Goal: Information Seeking & Learning: Learn about a topic

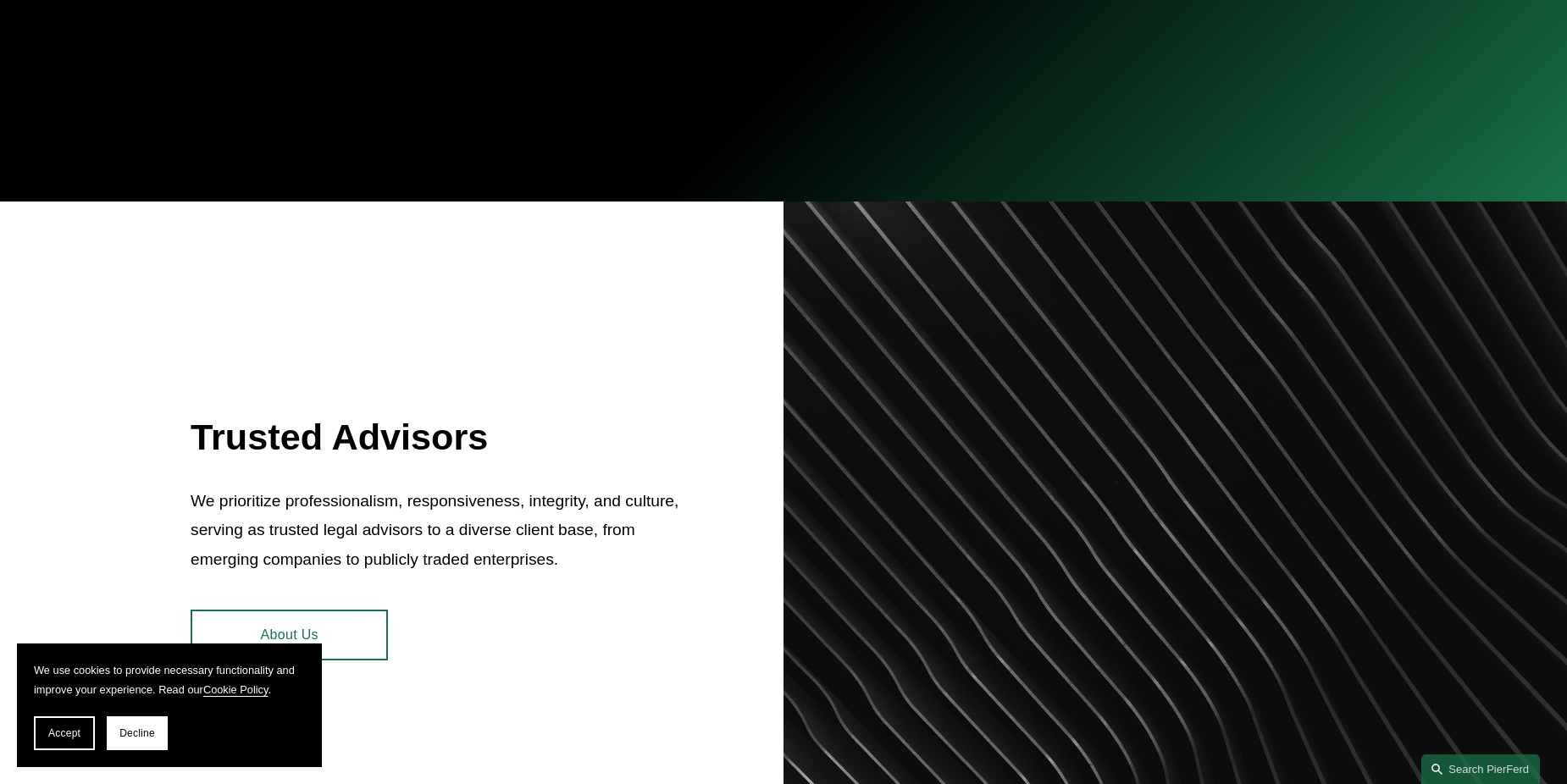
scroll to position [508, 0]
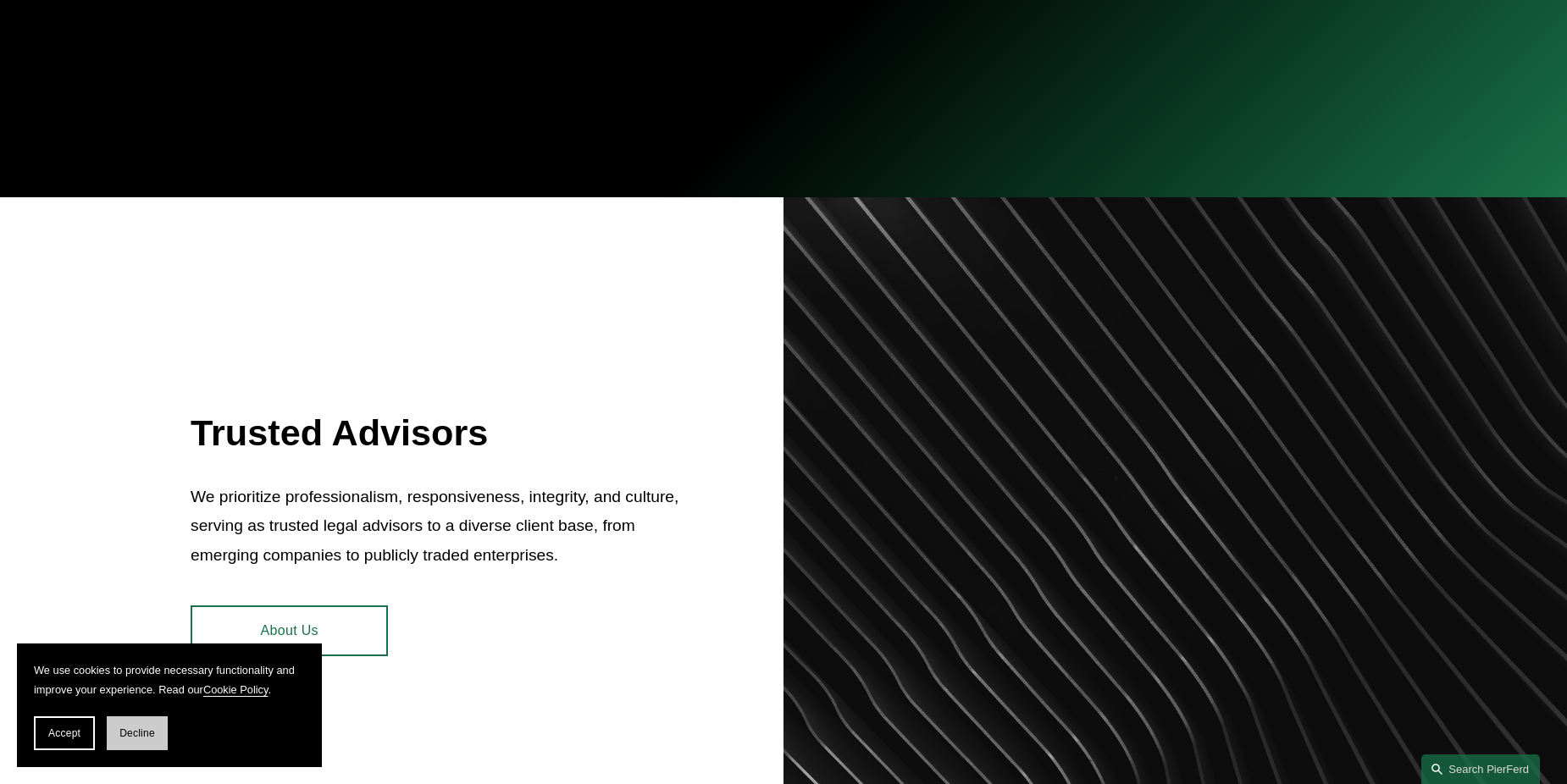
click at [111, 733] on button "Decline" at bounding box center [138, 733] width 61 height 34
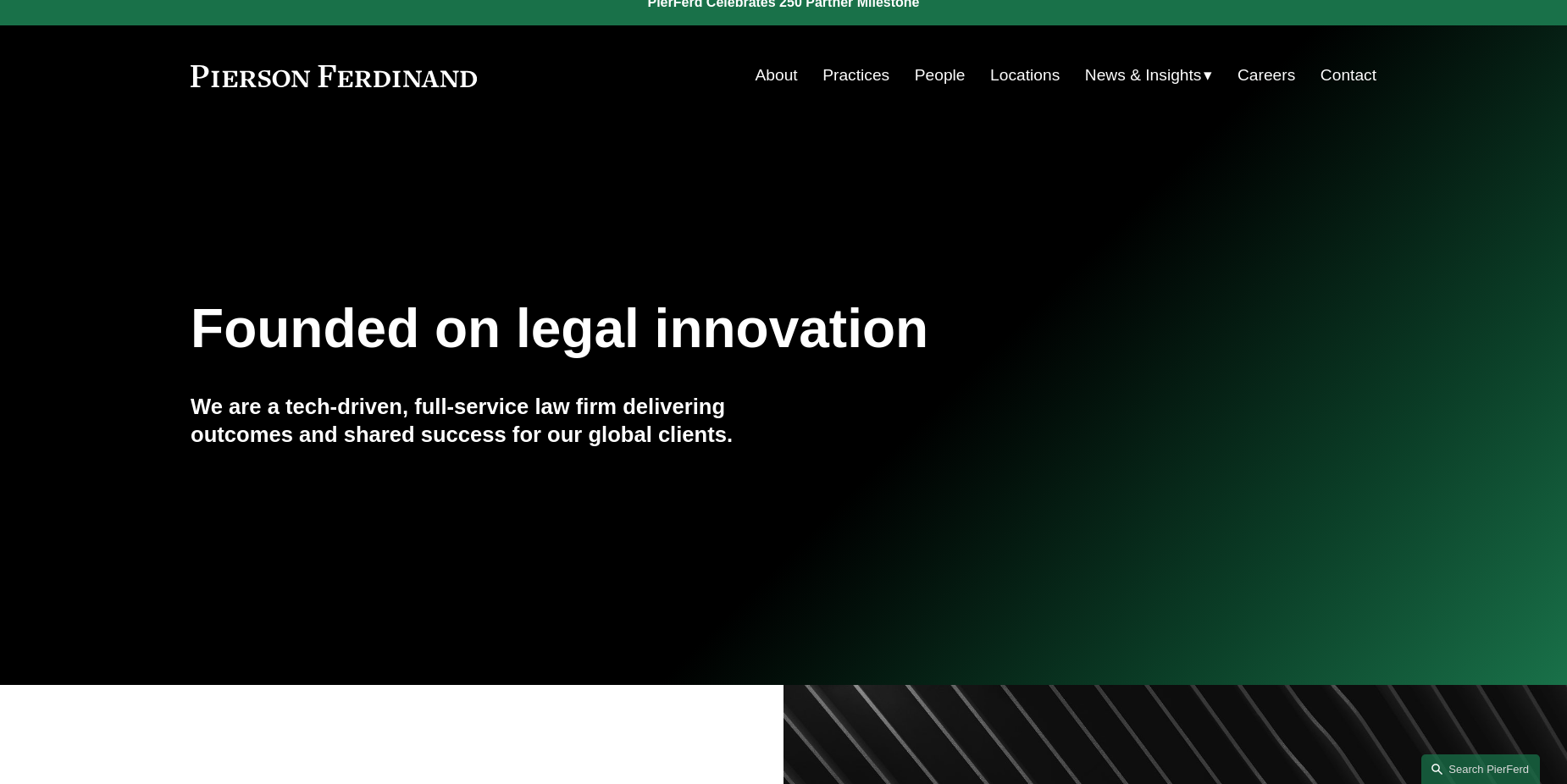
scroll to position [0, 0]
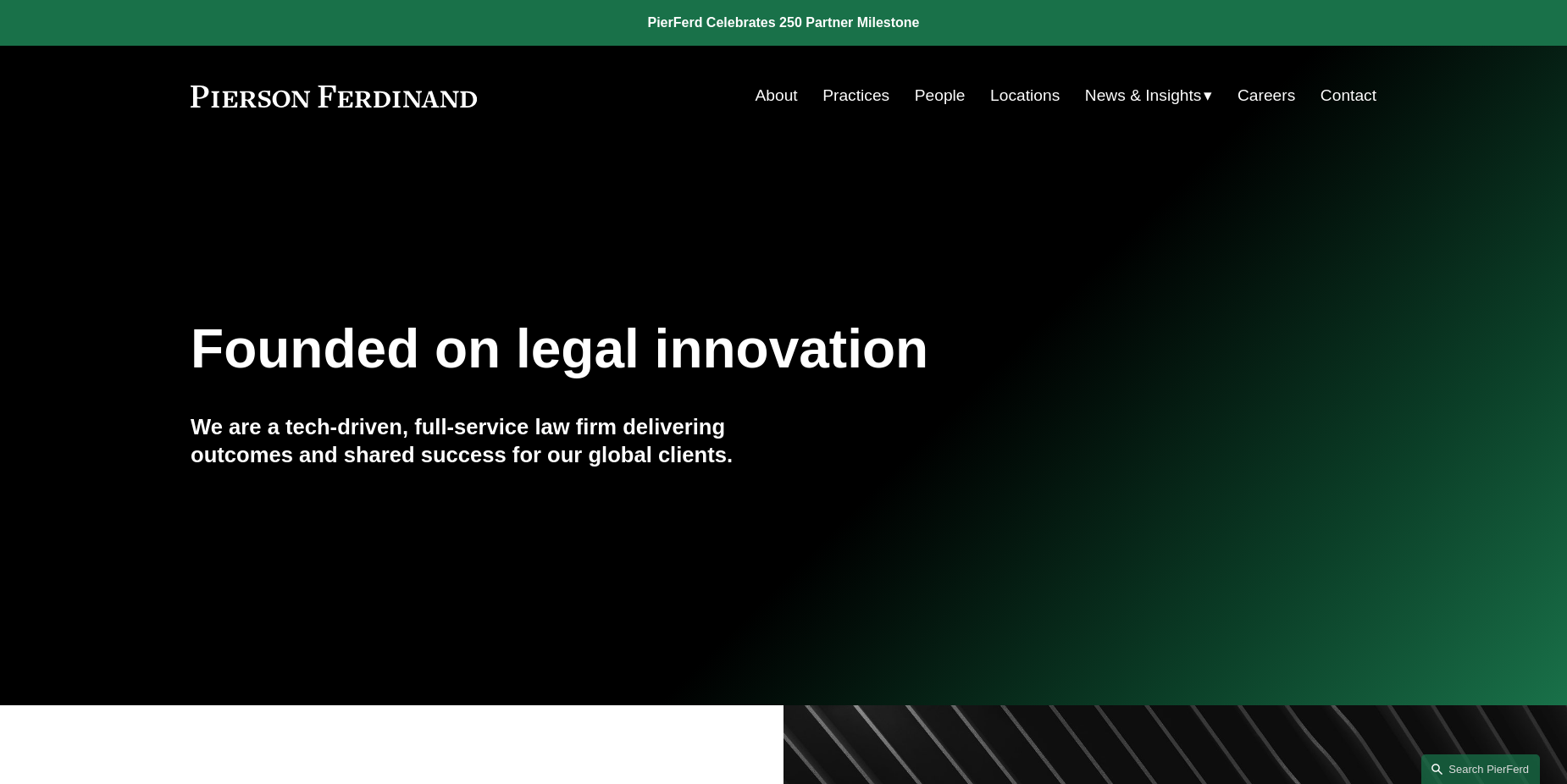
click at [1294, 95] on link "Careers" at bounding box center [1266, 95] width 57 height 32
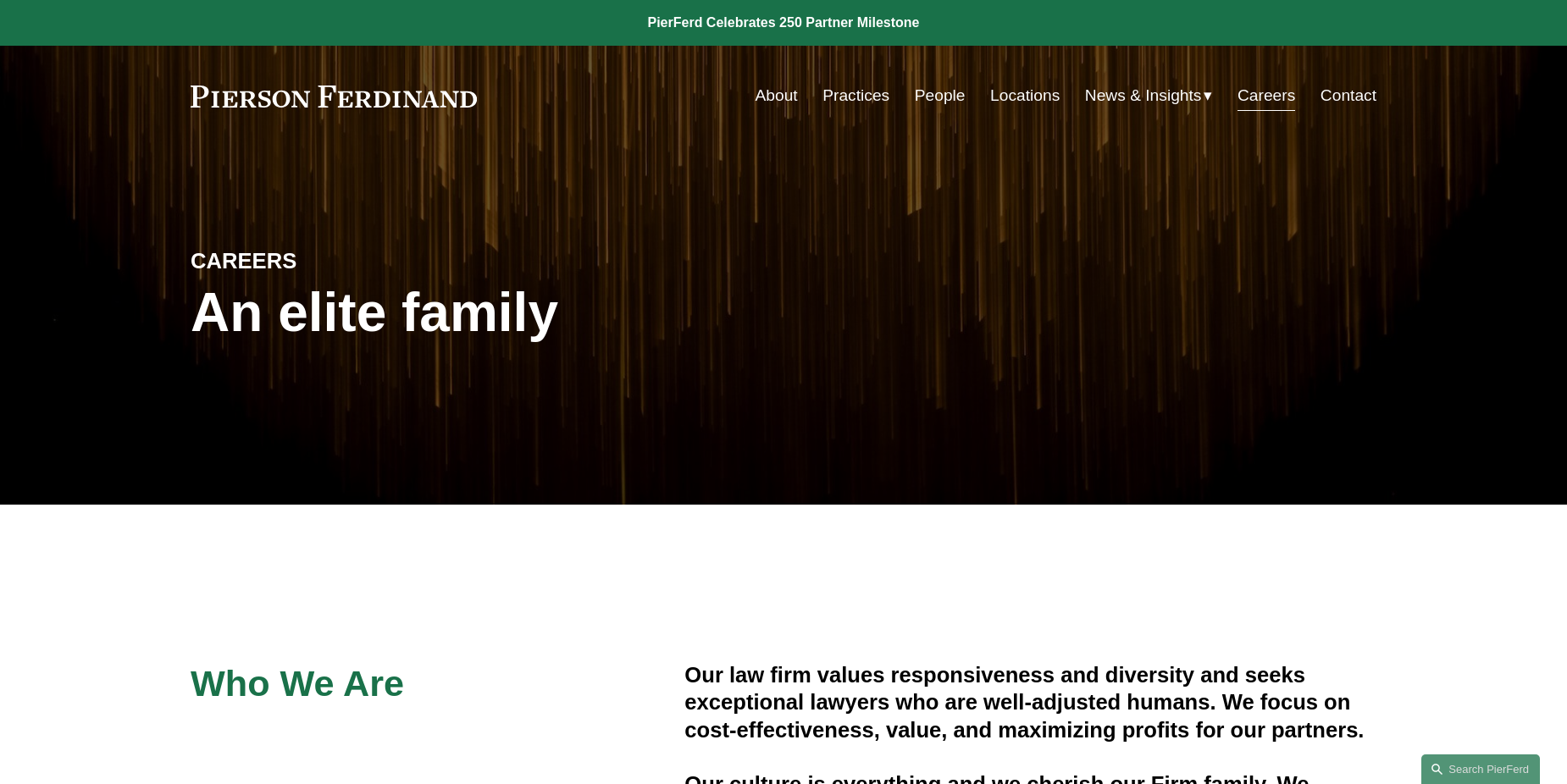
click at [933, 95] on link "People" at bounding box center [939, 95] width 51 height 32
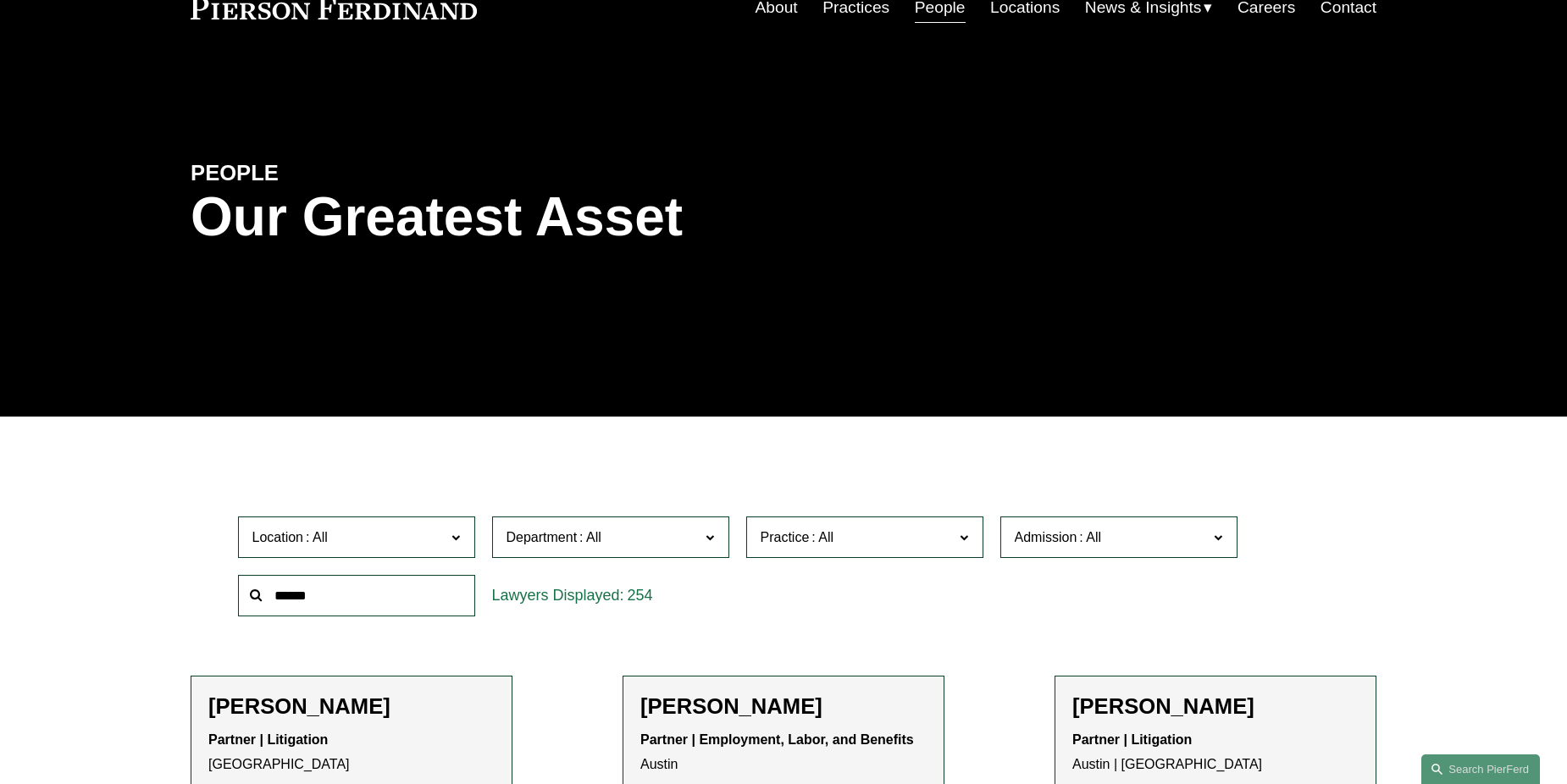
scroll to position [85, 0]
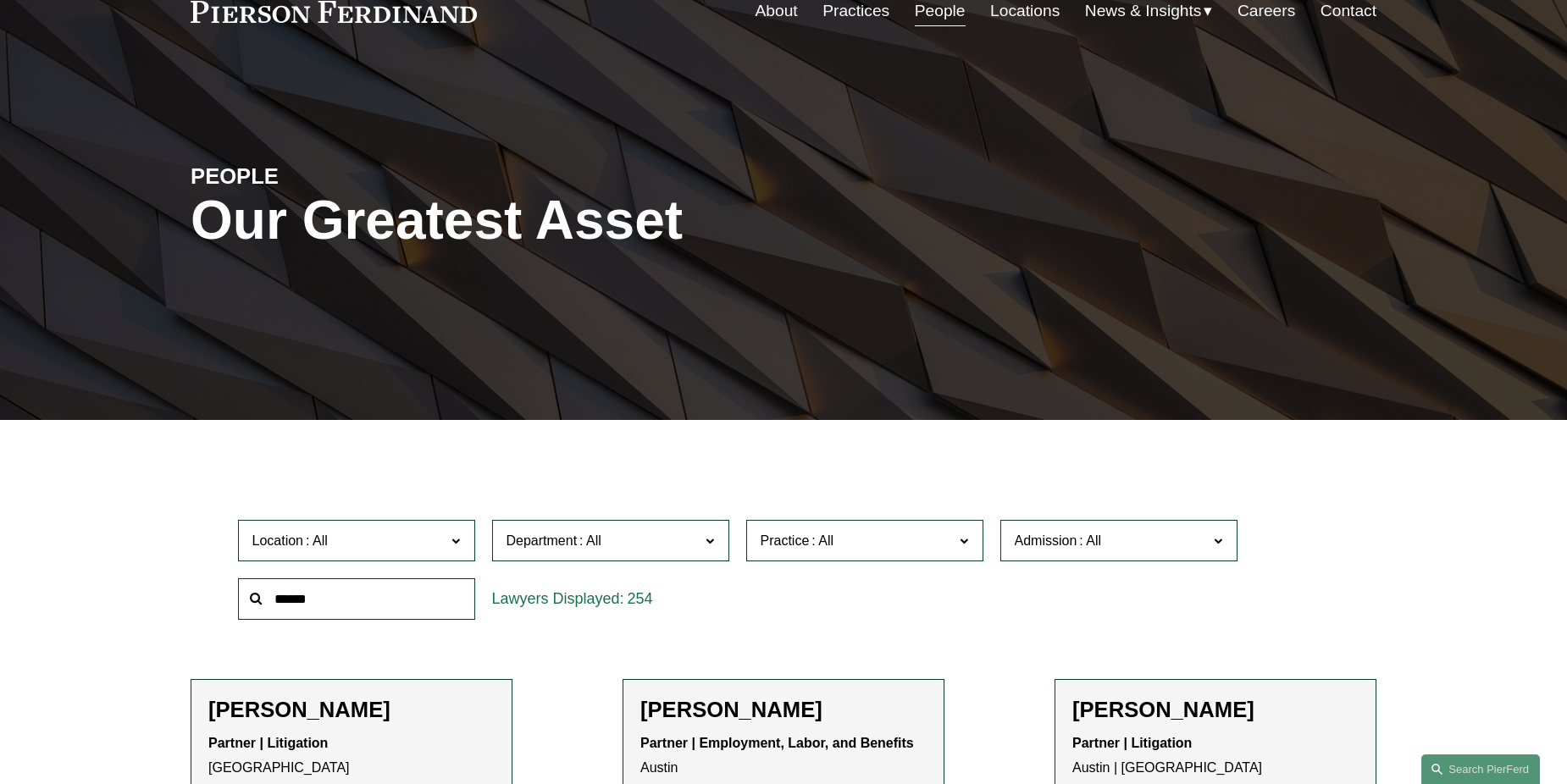
click at [427, 547] on span "Location" at bounding box center [350, 539] width 194 height 23
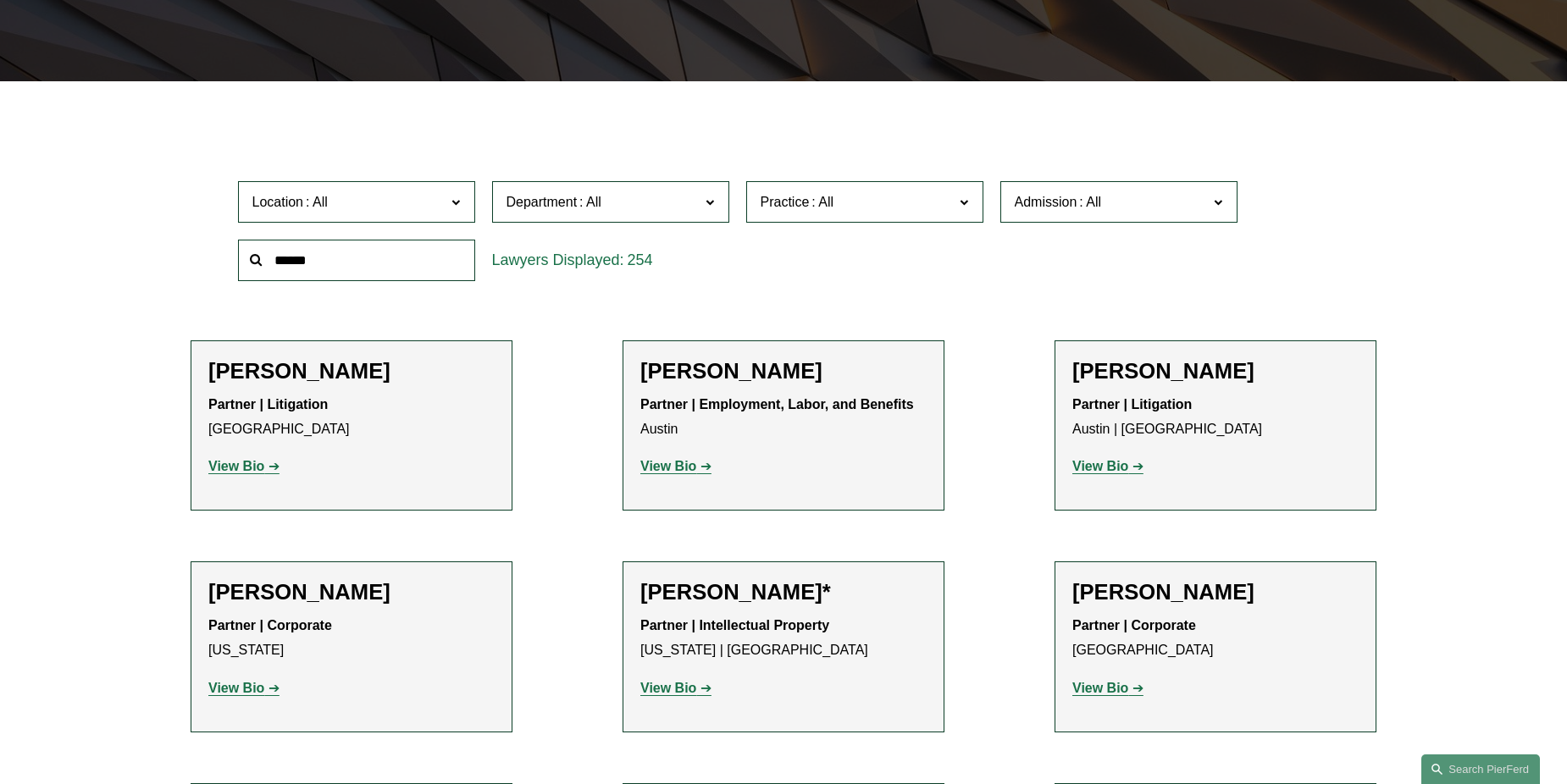
scroll to position [783, 0]
click at [0, 0] on link "Wilmington" at bounding box center [0, 0] width 0 height 0
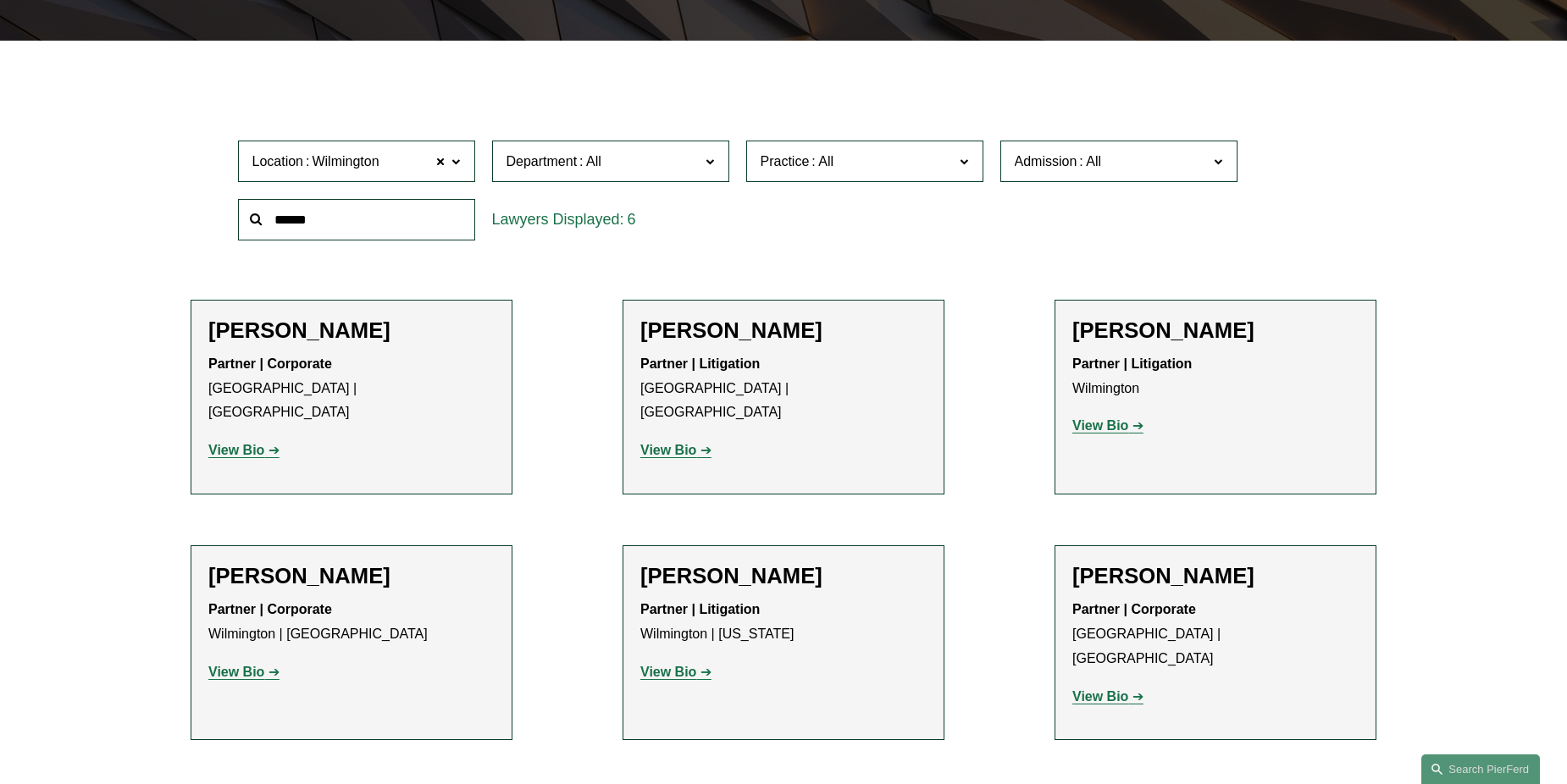
scroll to position [505, 0]
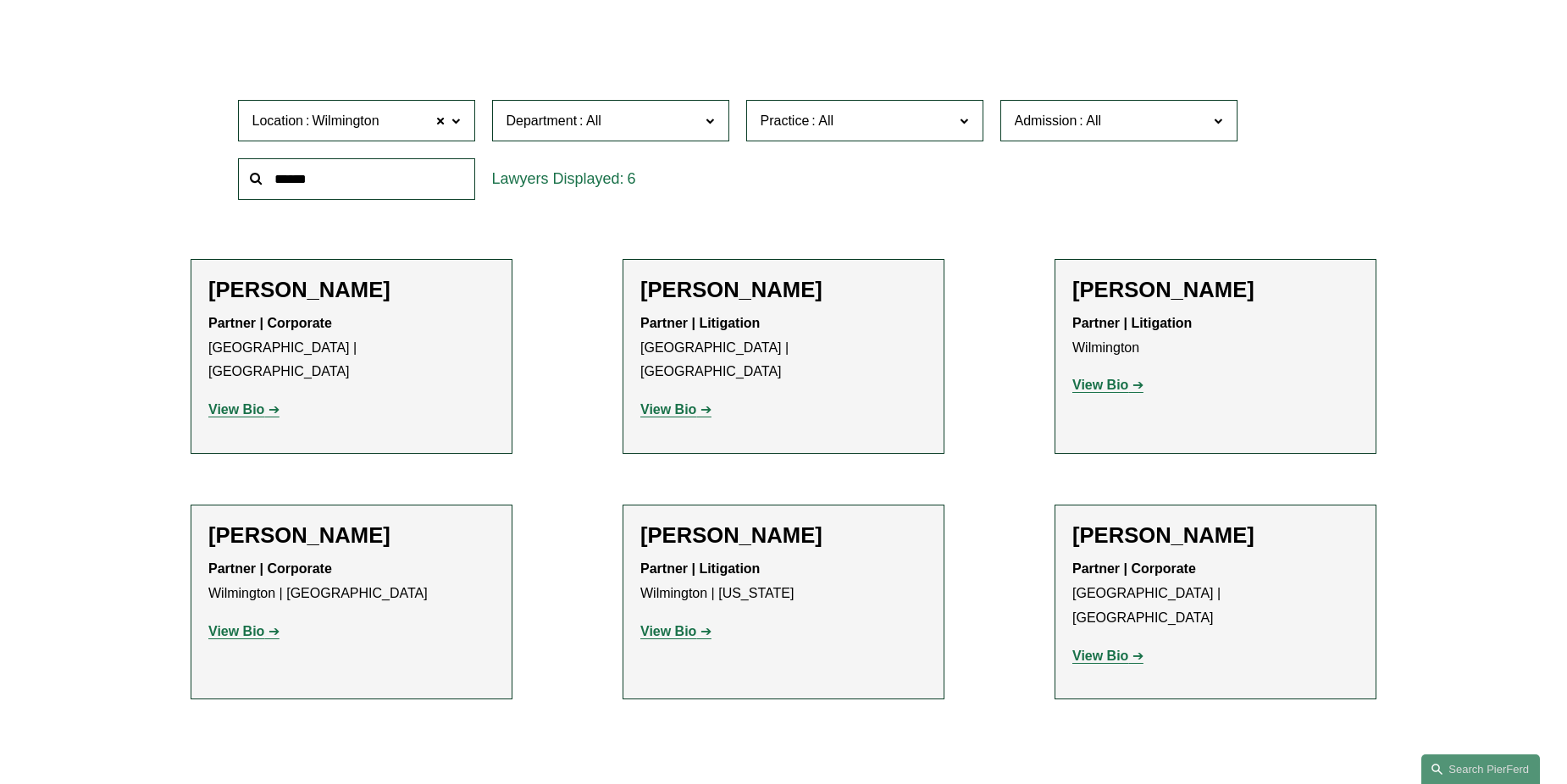
click at [1132, 388] on link "View Bio" at bounding box center [1108, 384] width 71 height 15
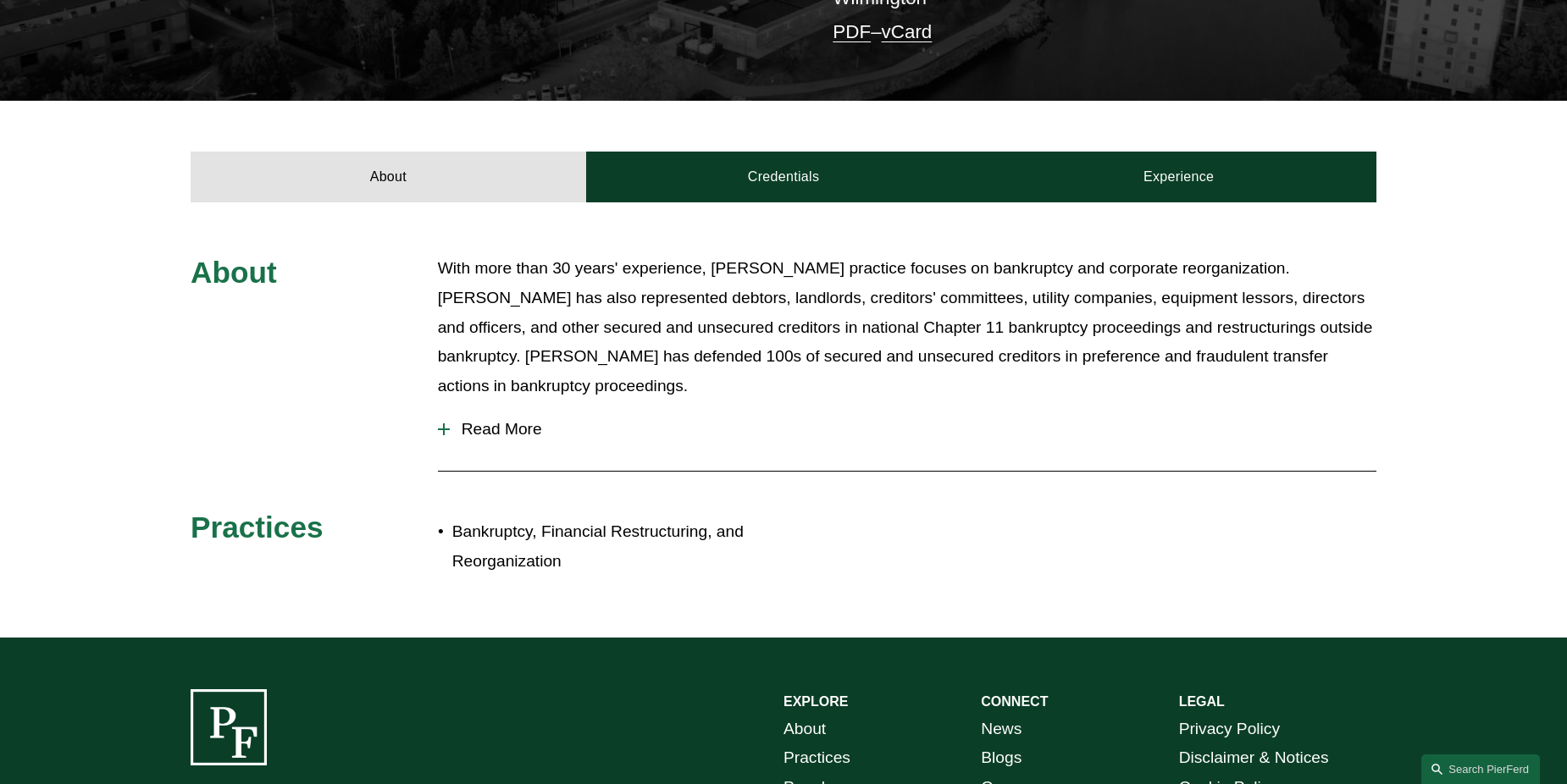
scroll to position [508, 0]
